Goal: Task Accomplishment & Management: Complete application form

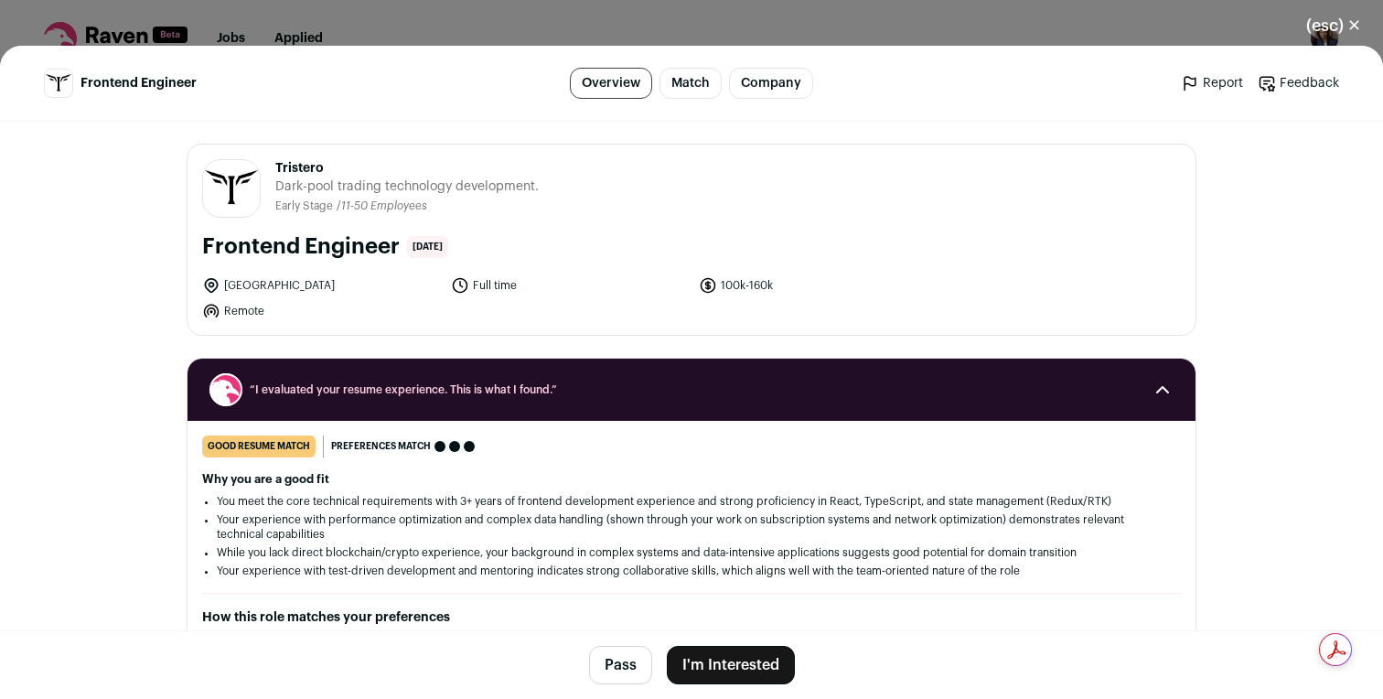
click at [729, 660] on button "I'm Interested" at bounding box center [731, 665] width 128 height 38
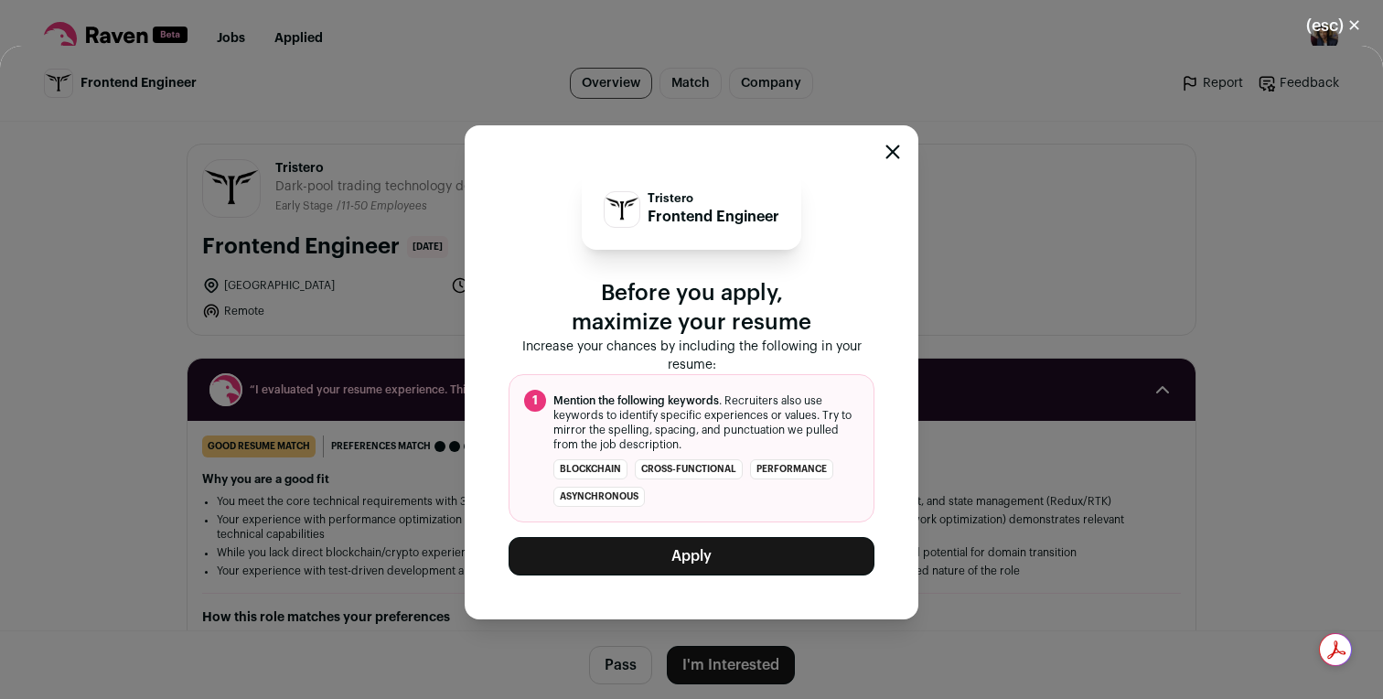
click at [707, 543] on button "Apply" at bounding box center [692, 556] width 366 height 38
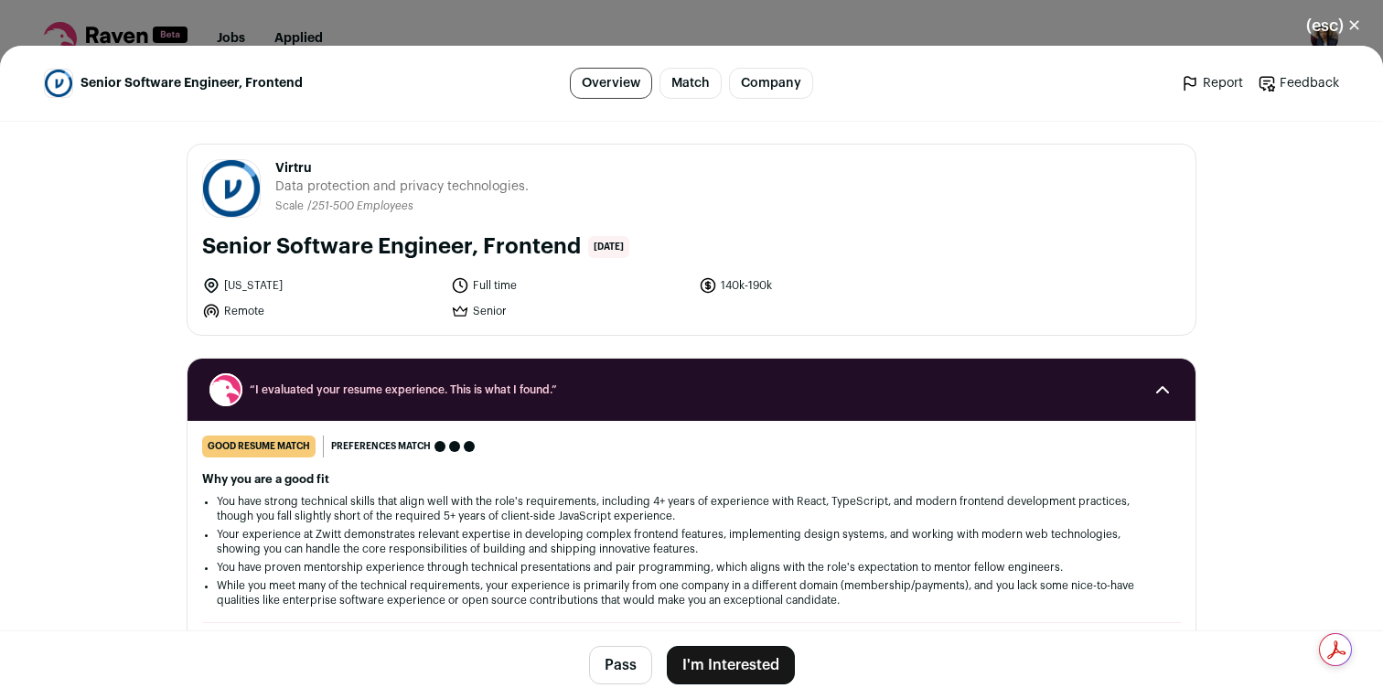
click at [749, 667] on button "I'm Interested" at bounding box center [731, 665] width 128 height 38
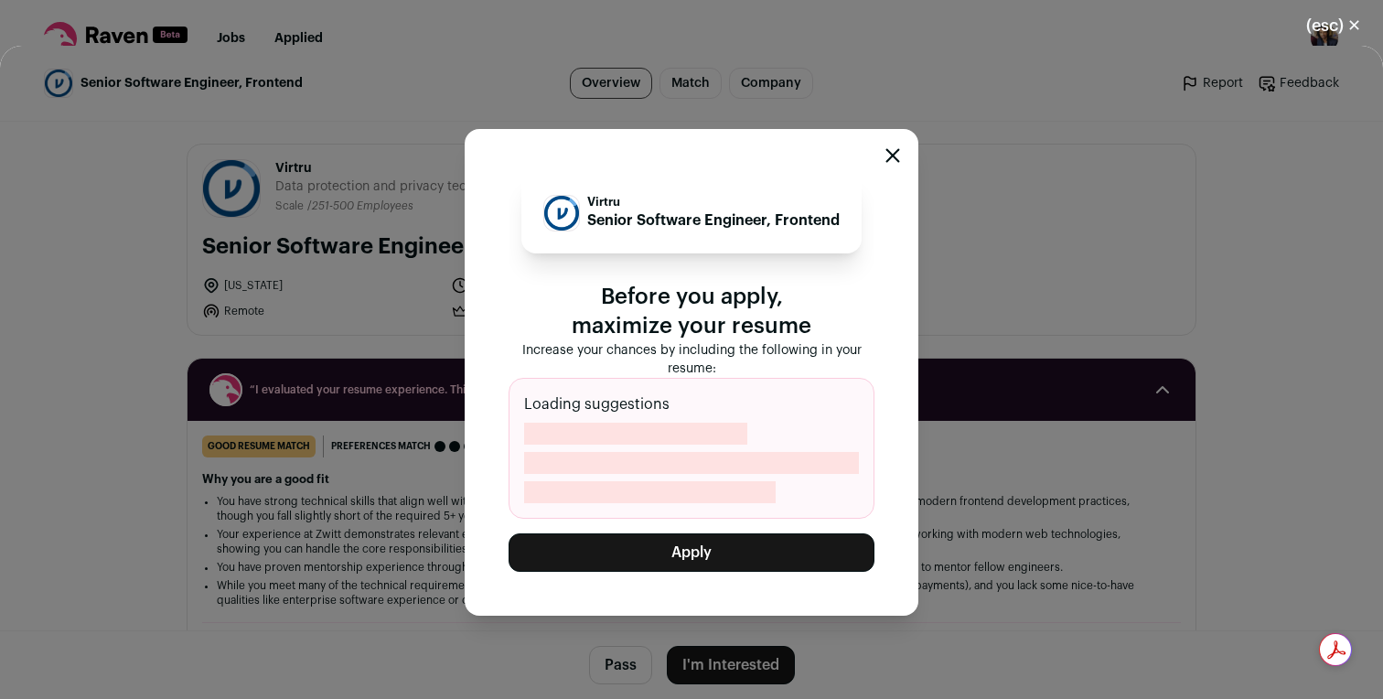
click at [754, 546] on button "Apply" at bounding box center [692, 552] width 366 height 38
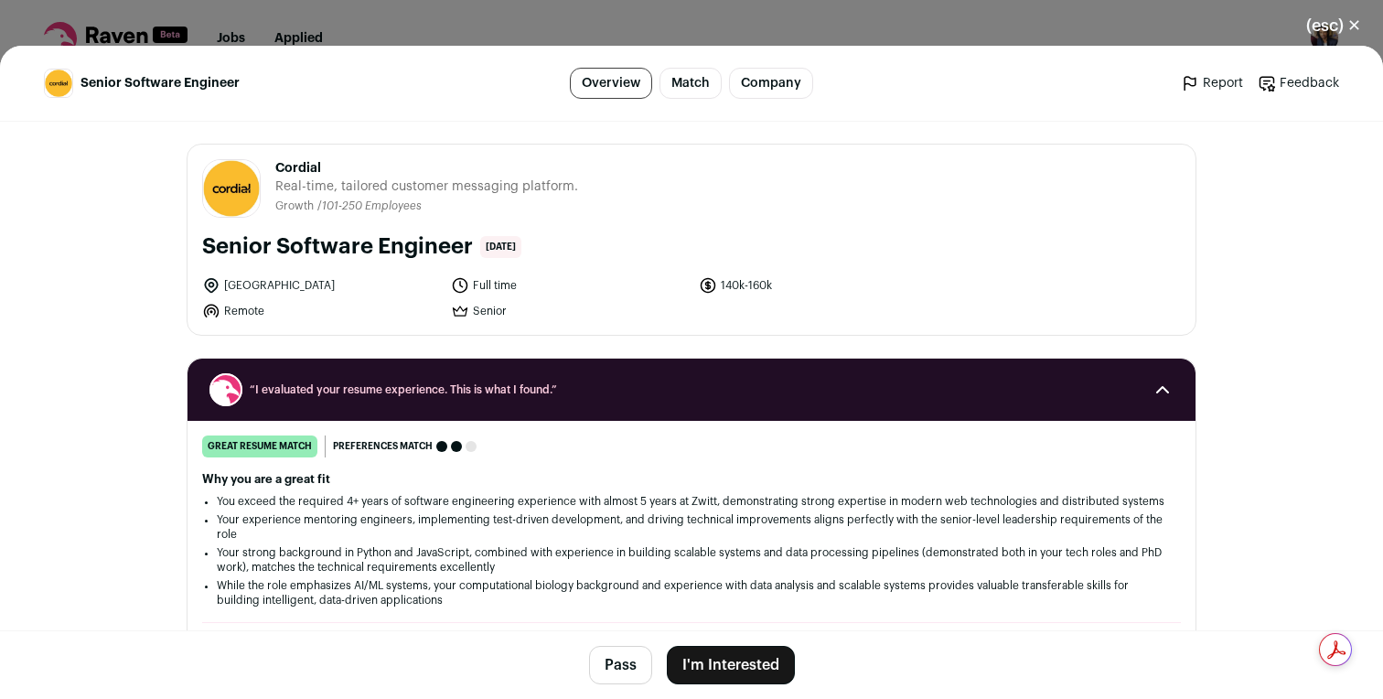
click at [769, 656] on button "I'm Interested" at bounding box center [731, 665] width 128 height 38
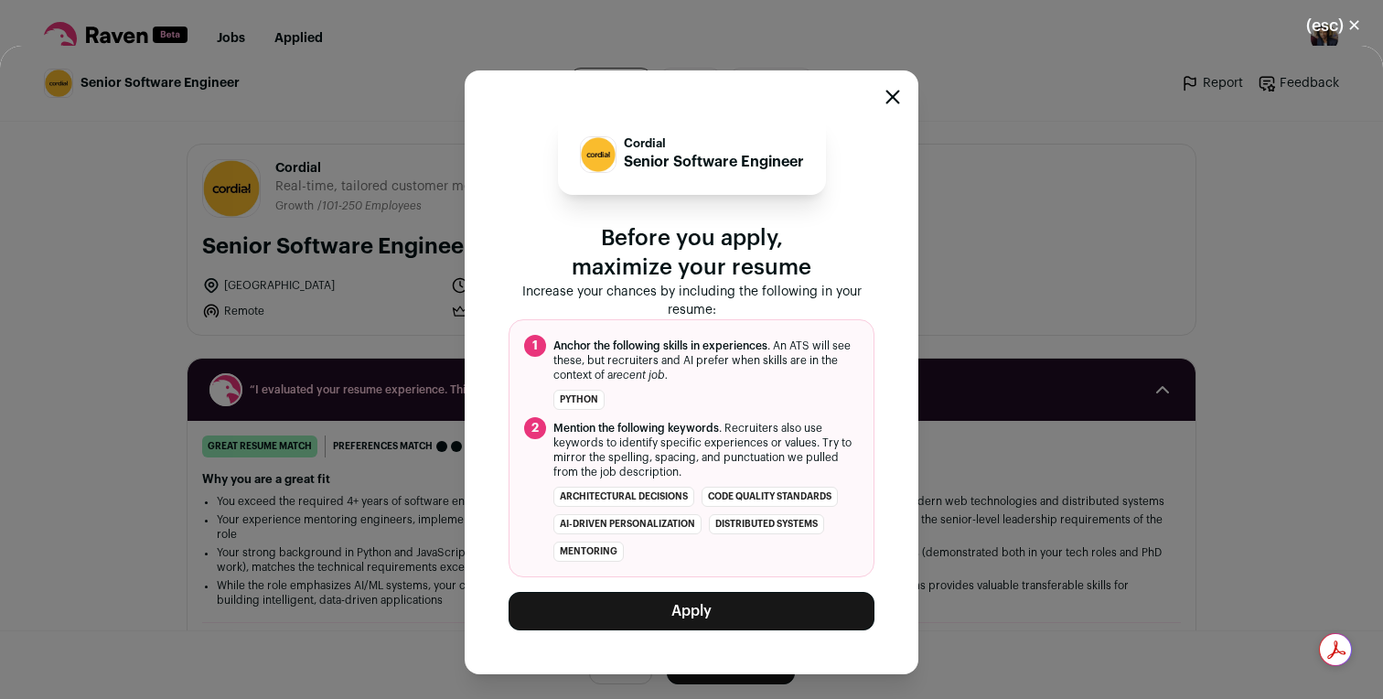
click at [751, 619] on button "Apply" at bounding box center [692, 611] width 366 height 38
